Goal: Task Accomplishment & Management: Use online tool/utility

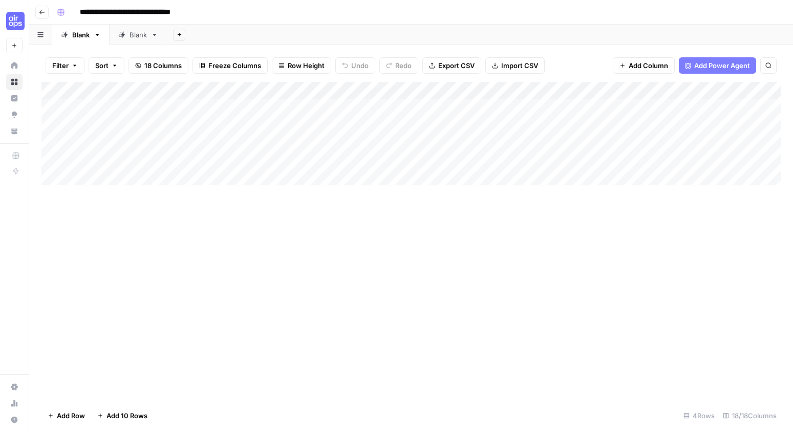
click at [133, 299] on div "Add Column" at bounding box center [410, 240] width 739 height 317
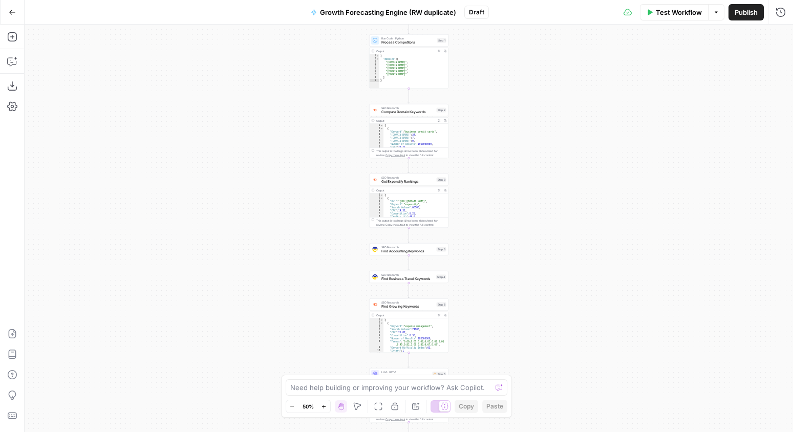
click at [232, 230] on div "Workflow Set Inputs Inputs Run Code · Python Process Competitors Step 1 Output …" at bounding box center [409, 228] width 768 height 407
click at [15, 86] on icon "button" at bounding box center [12, 86] width 10 height 10
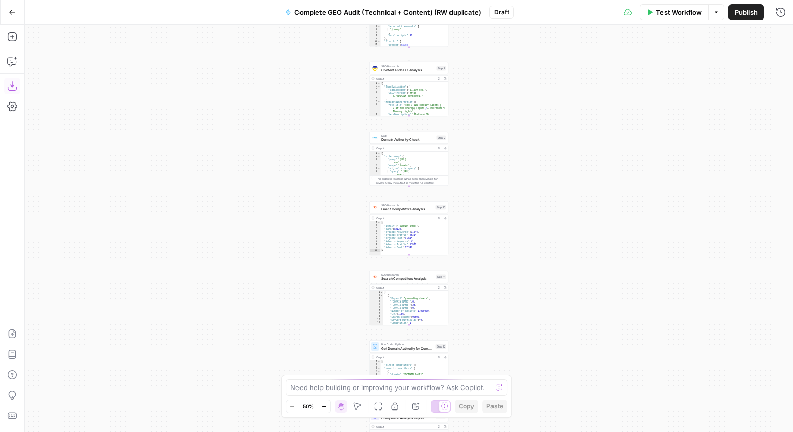
click at [10, 87] on icon "button" at bounding box center [12, 86] width 10 height 10
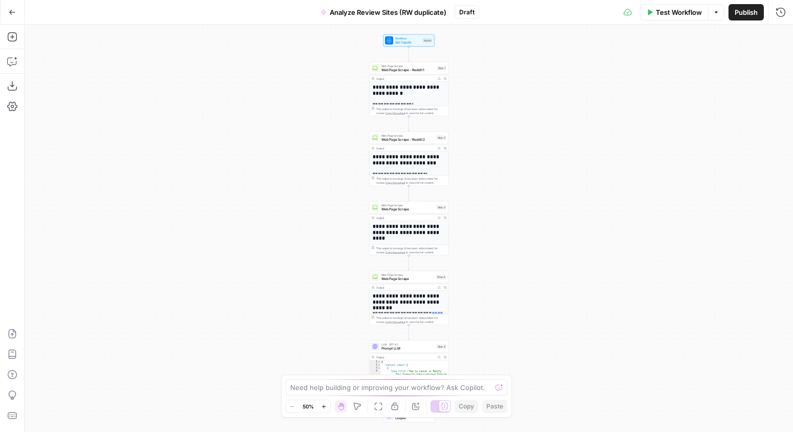
click at [137, 113] on div "**********" at bounding box center [409, 228] width 768 height 407
click at [10, 83] on icon "button" at bounding box center [12, 86] width 10 height 10
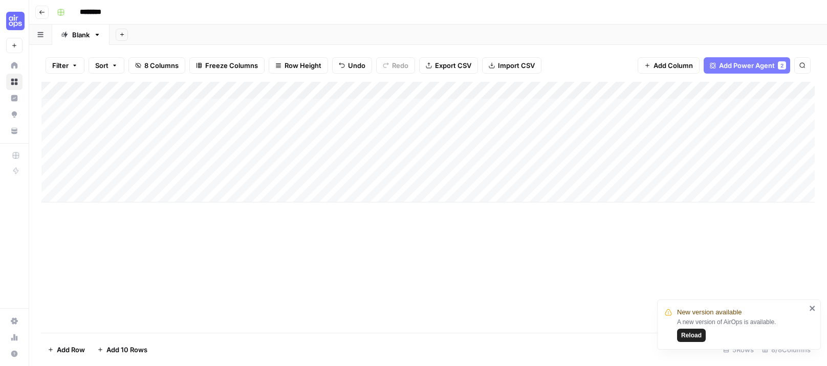
click at [74, 243] on div "Add Column" at bounding box center [427, 207] width 773 height 251
click at [447, 64] on span "Export CSV" at bounding box center [453, 65] width 36 height 10
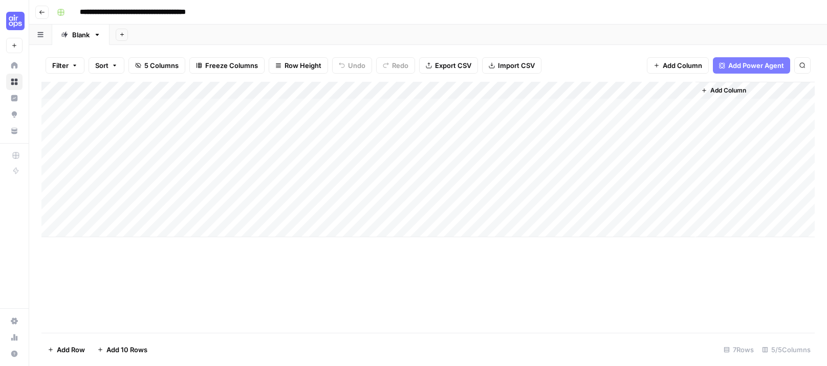
click at [141, 15] on input "**********" at bounding box center [154, 12] width 159 height 16
drag, startPoint x: 135, startPoint y: 13, endPoint x: 254, endPoint y: 13, distance: 118.8
click at [254, 13] on div "**********" at bounding box center [435, 12] width 764 height 16
click at [450, 63] on span "Export CSV" at bounding box center [453, 65] width 36 height 10
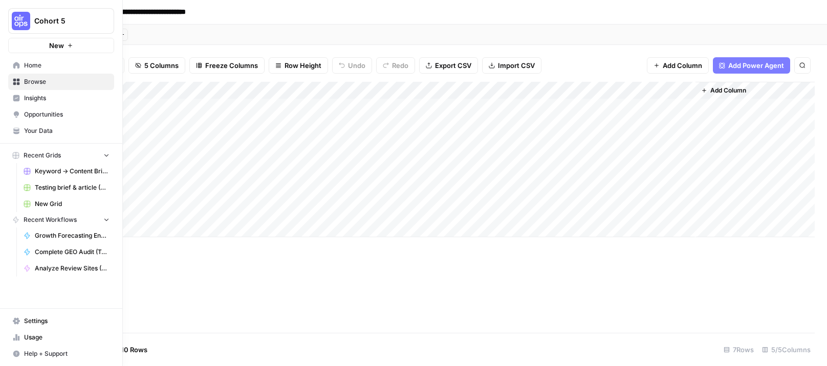
click at [41, 84] on span "Browse" at bounding box center [66, 81] width 85 height 9
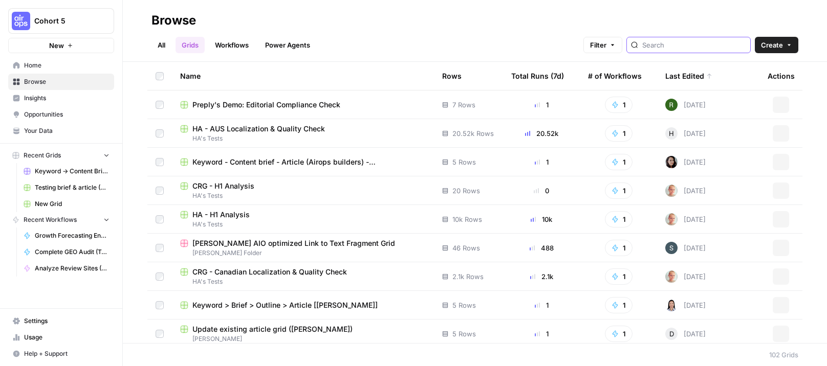
click at [715, 47] on input "search" at bounding box center [694, 45] width 104 height 10
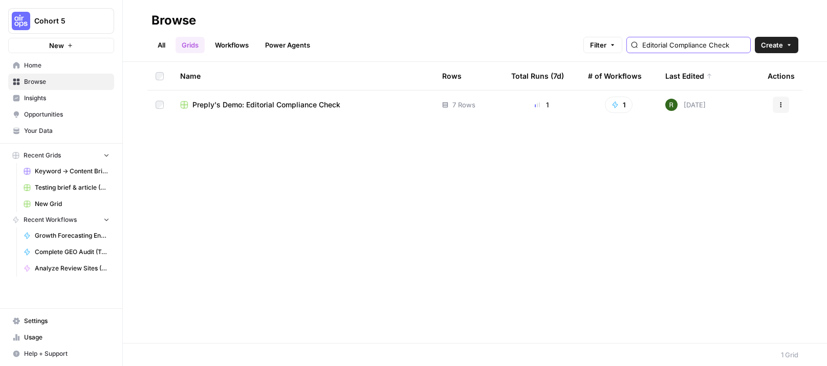
type input "Editorial Compliance Check"
click at [778, 108] on button "Actions" at bounding box center [781, 105] width 16 height 16
click at [751, 130] on span "Duplicate" at bounding box center [736, 129] width 82 height 10
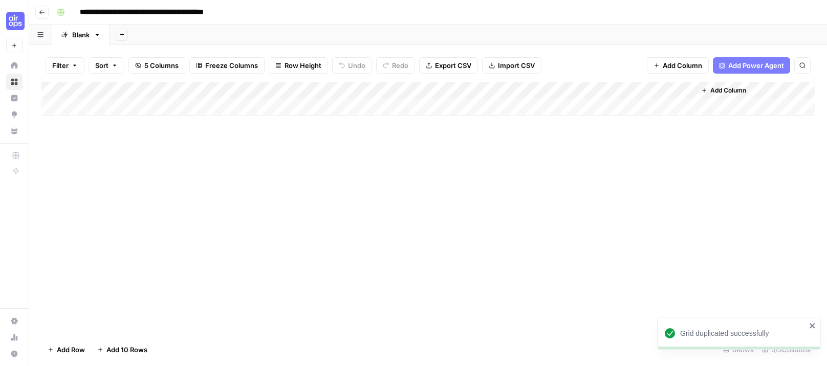
click at [227, 16] on input "**********" at bounding box center [167, 12] width 185 height 16
click at [240, 15] on input "**********" at bounding box center [167, 12] width 185 height 16
type input "**********"
click at [244, 166] on div "Add Column" at bounding box center [427, 207] width 773 height 251
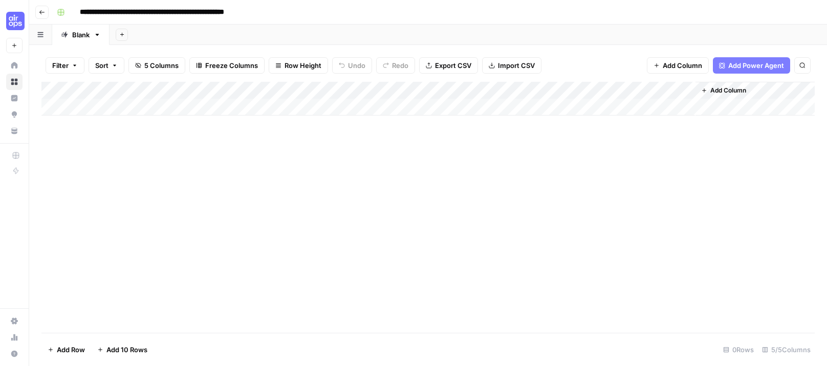
click at [279, 150] on div "Add Column" at bounding box center [427, 207] width 773 height 251
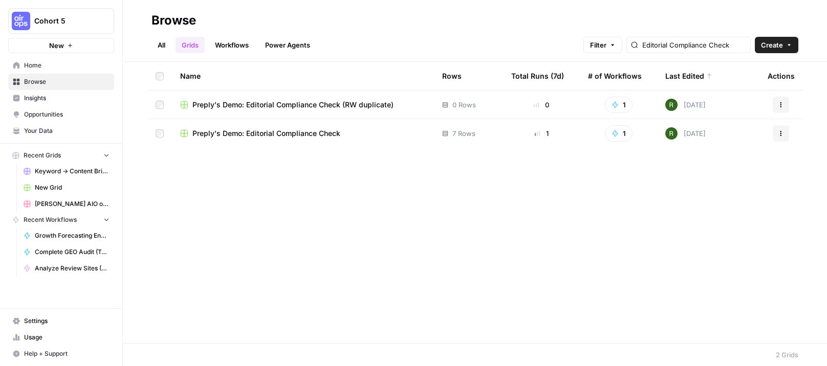
click at [370, 100] on span "Preply's Demo: Editorial Compliance Check (RW duplicate)" at bounding box center [292, 105] width 201 height 10
click at [351, 136] on div "Preply's Demo: Editorial Compliance Check" at bounding box center [303, 133] width 246 height 10
click at [402, 109] on div "Preply's Demo: Editorial Compliance Check (RW duplicate)" at bounding box center [303, 105] width 246 height 10
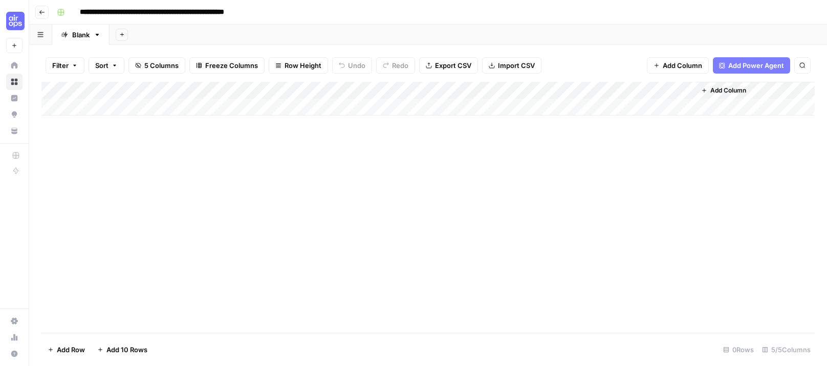
click at [439, 64] on span "Export CSV" at bounding box center [453, 65] width 36 height 10
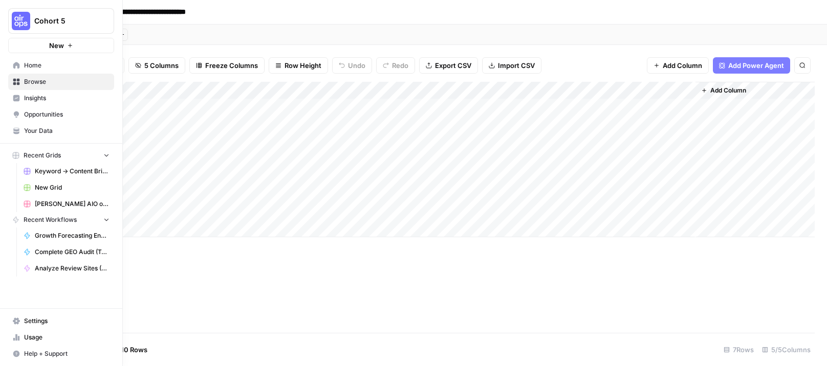
click at [35, 82] on span "Browse" at bounding box center [66, 81] width 85 height 9
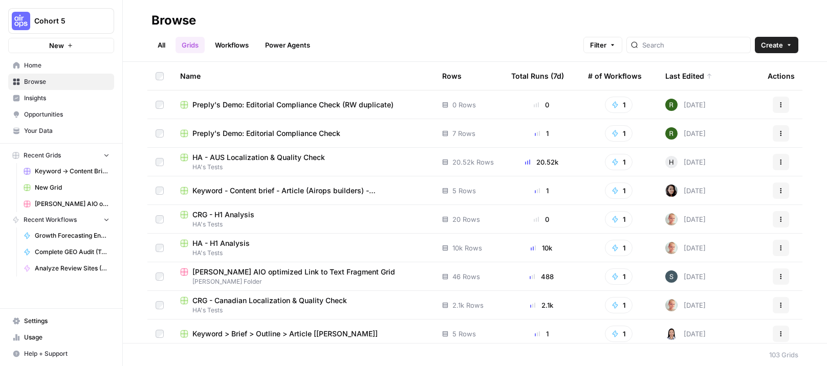
click at [244, 45] on link "Workflows" at bounding box center [232, 45] width 46 height 16
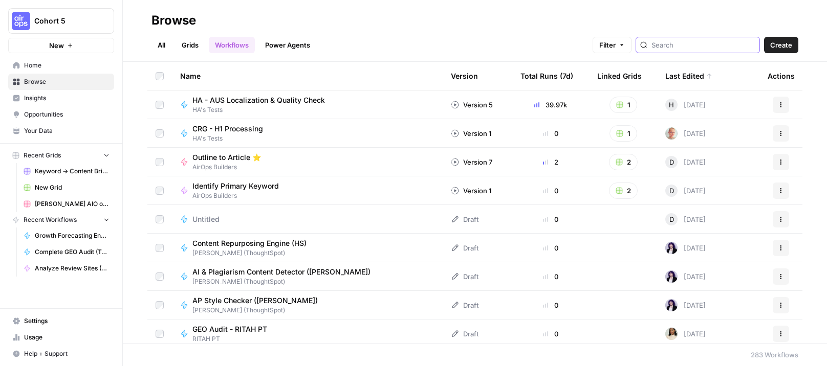
click at [715, 40] on input "search" at bounding box center [704, 45] width 104 height 10
type input "Editorial Compliance Check"
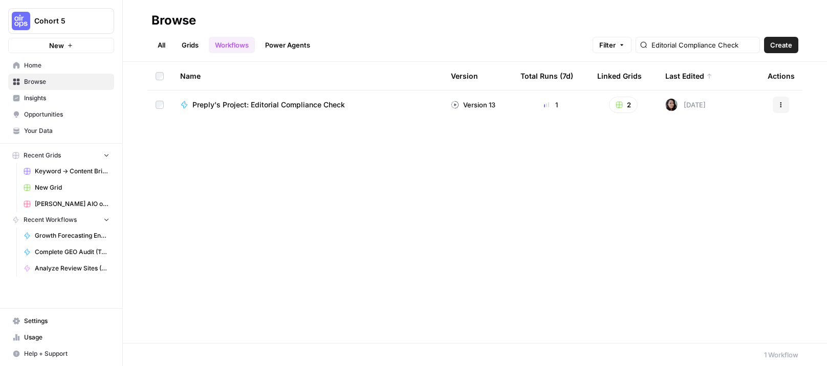
click at [317, 110] on span "Preply's Project: Editorial Compliance Check" at bounding box center [268, 105] width 153 height 10
click at [781, 104] on icon "button" at bounding box center [782, 105] width 2 height 2
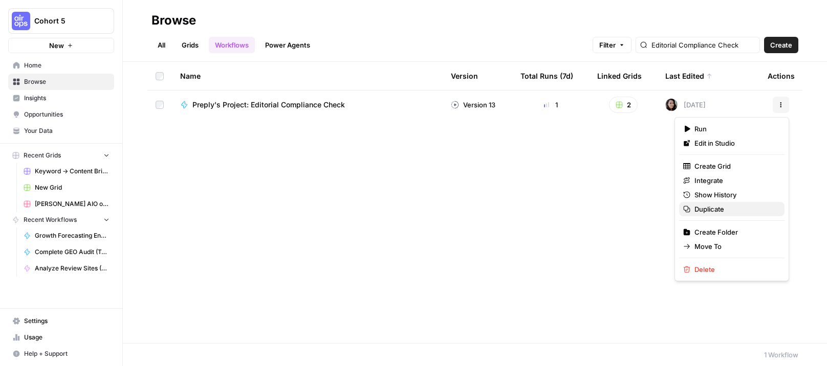
click at [703, 209] on span "Duplicate" at bounding box center [736, 209] width 82 height 10
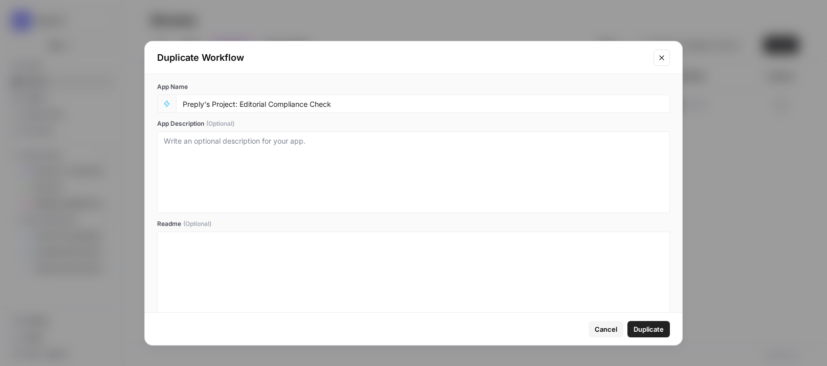
click at [336, 111] on div "Preply's Project: Editorial Compliance Check" at bounding box center [423, 104] width 494 height 18
click at [348, 105] on input "Preply's Project: Editorial Compliance Check" at bounding box center [423, 103] width 481 height 9
drag, startPoint x: 241, startPoint y: 103, endPoint x: 149, endPoint y: 101, distance: 92.1
click at [149, 101] on div "App Name Preply's Project: Editorial Compliance Check RW duplicate App Descript…" at bounding box center [413, 202] width 537 height 257
click at [364, 101] on input "Editorial Compliance Check RW duplicate" at bounding box center [423, 103] width 481 height 9
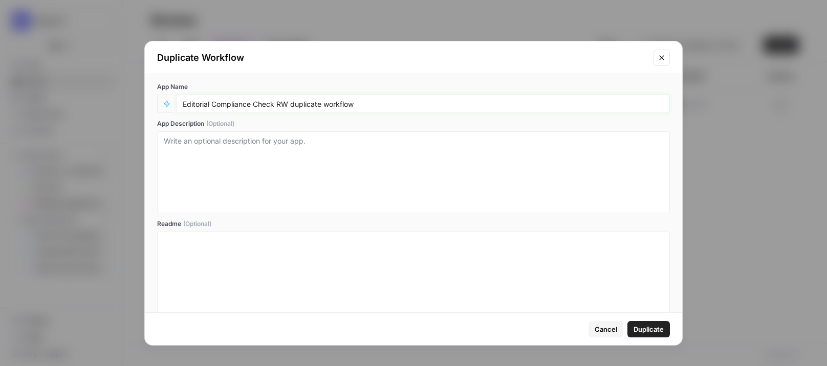
type input "Editorial Compliance Check RW duplicate workflow"
click at [653, 326] on span "Duplicate" at bounding box center [649, 330] width 30 height 10
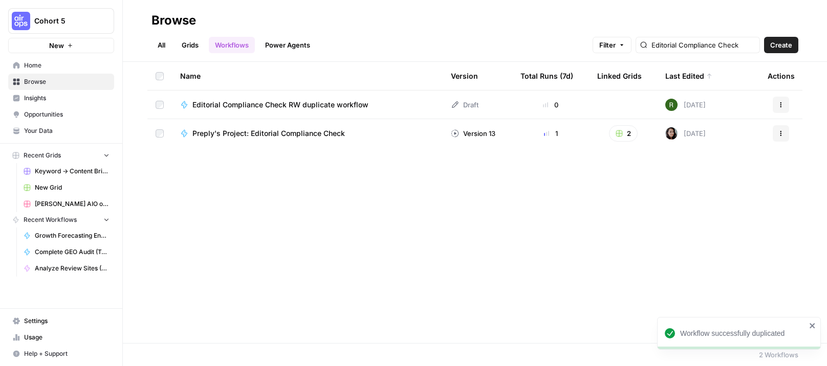
click at [394, 105] on div "Editorial Compliance Check RW duplicate workflow" at bounding box center [307, 105] width 254 height 10
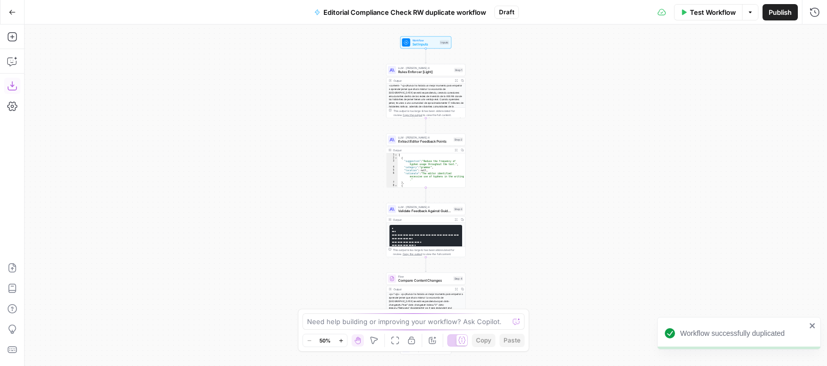
click at [13, 90] on icon "button" at bounding box center [11, 85] width 9 height 9
